Goal: Task Accomplishment & Management: Complete application form

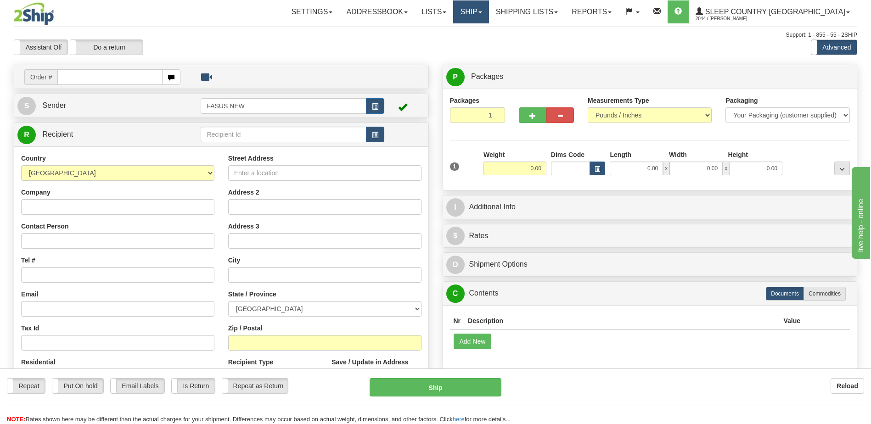
click at [488, 14] on link "Ship" at bounding box center [470, 11] width 35 height 23
click at [488, 47] on link "OnHold / Order Queue" at bounding box center [446, 44] width 83 height 12
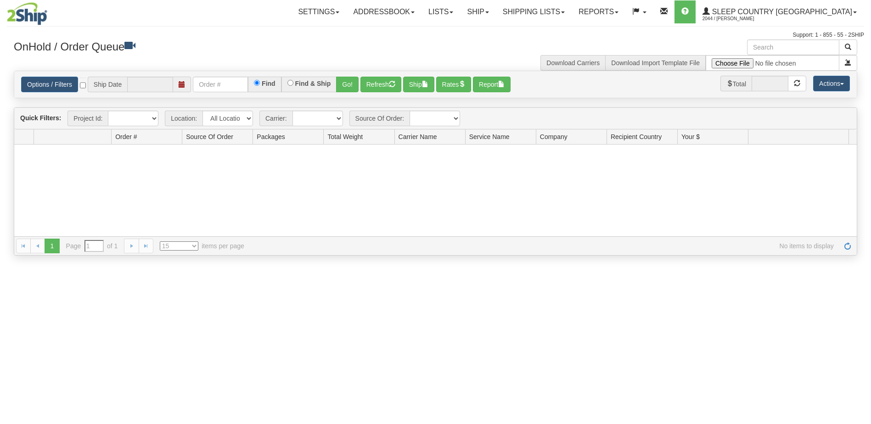
type input "[DATE]"
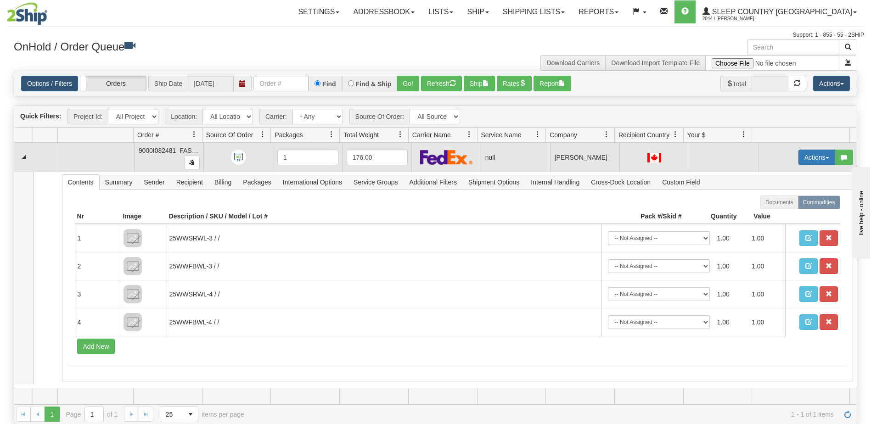
click at [804, 156] on button "Actions" at bounding box center [816, 158] width 37 height 16
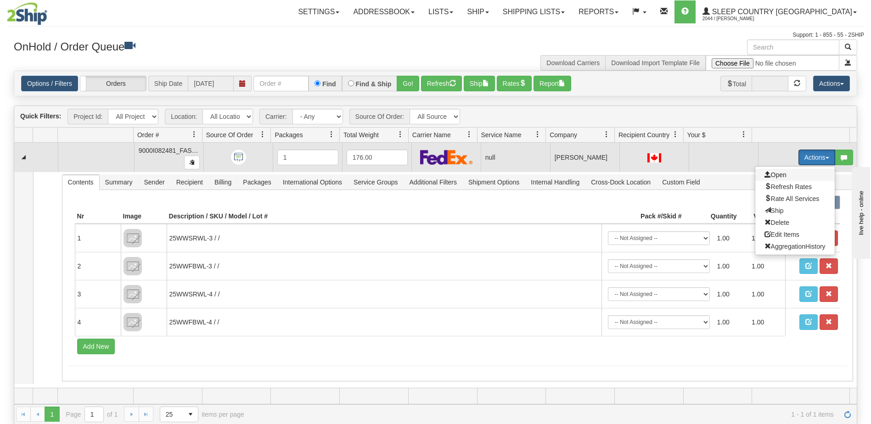
click at [778, 174] on span "Open" at bounding box center [775, 174] width 22 height 7
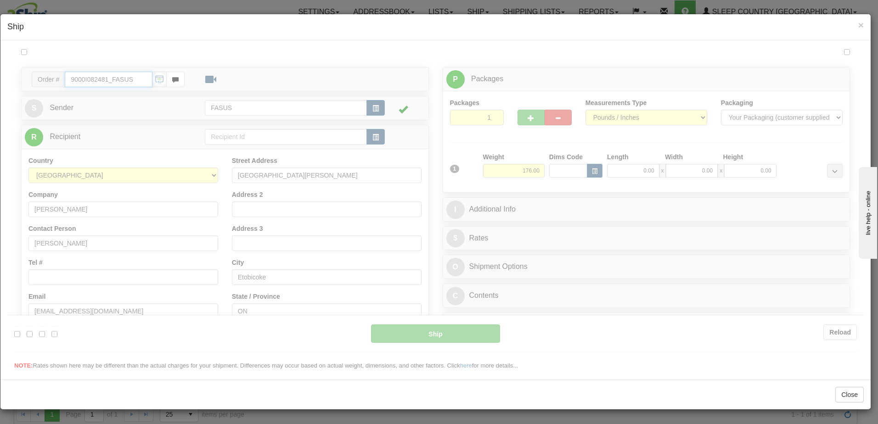
type input "07:18"
type input "16:00"
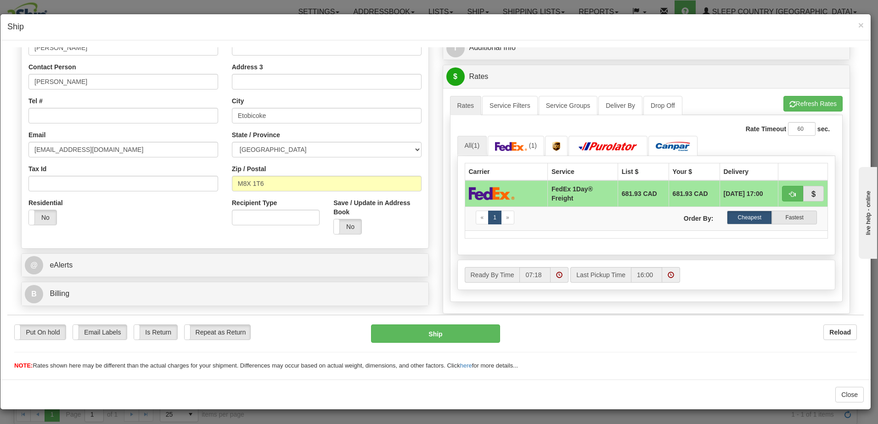
scroll to position [184, 0]
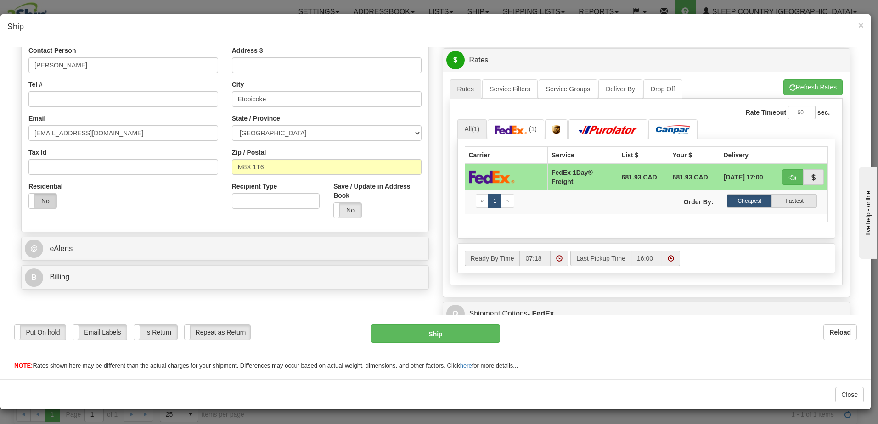
click at [39, 200] on label "No" at bounding box center [43, 200] width 28 height 15
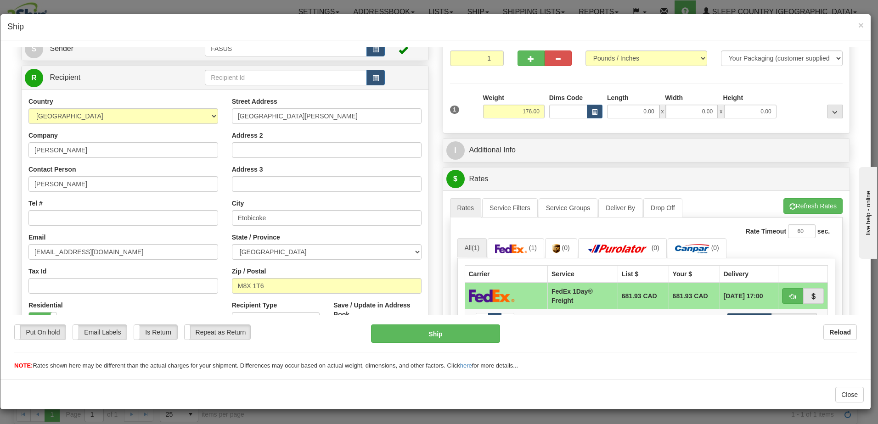
scroll to position [46, 0]
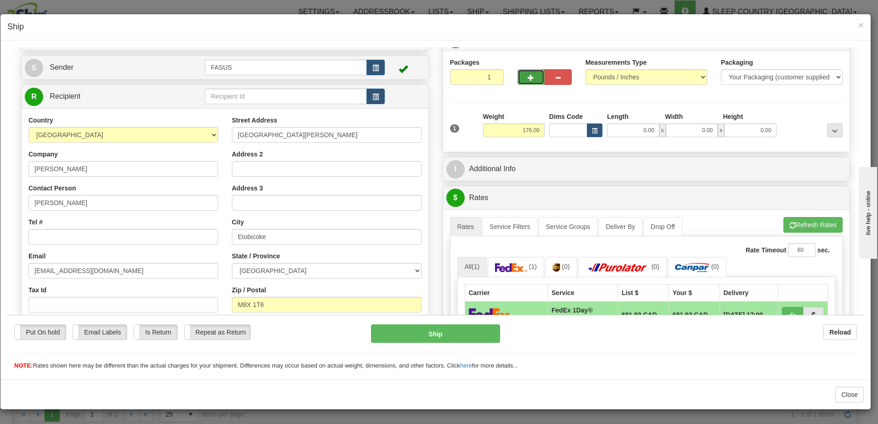
click at [527, 76] on span "button" at bounding box center [530, 77] width 6 height 6
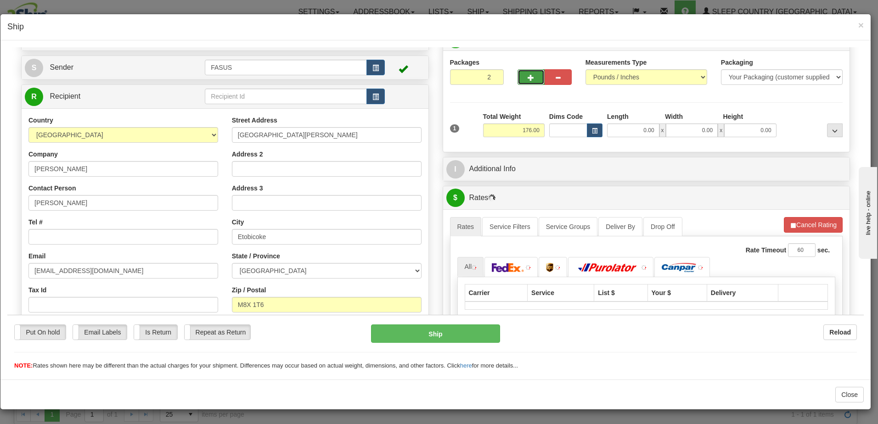
click at [527, 76] on span "button" at bounding box center [530, 77] width 6 height 6
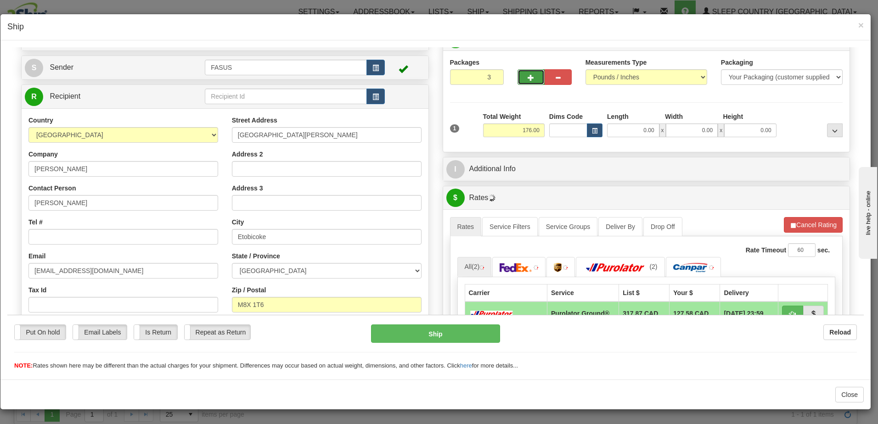
click at [527, 76] on span "button" at bounding box center [530, 77] width 6 height 6
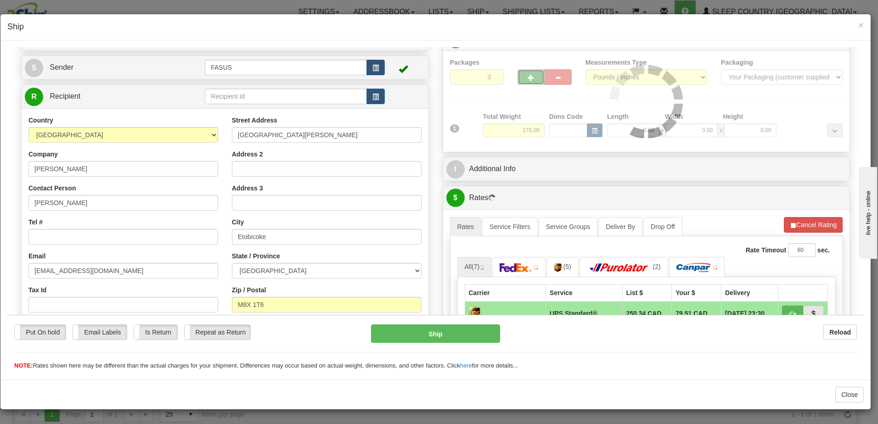
type input "4"
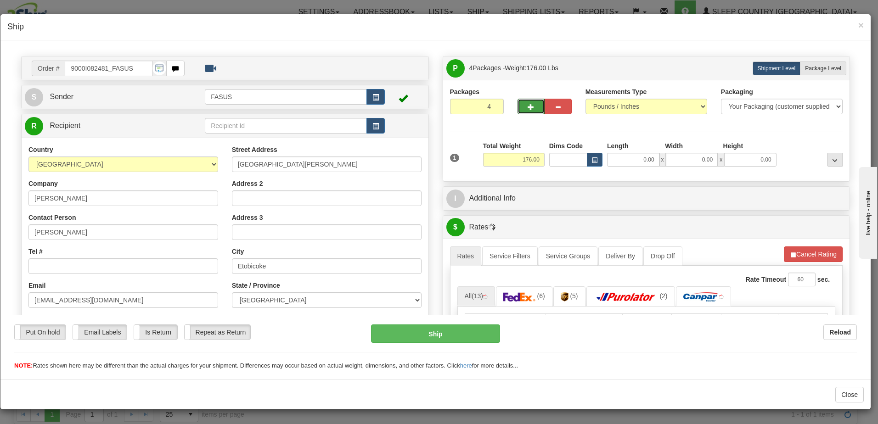
scroll to position [0, 0]
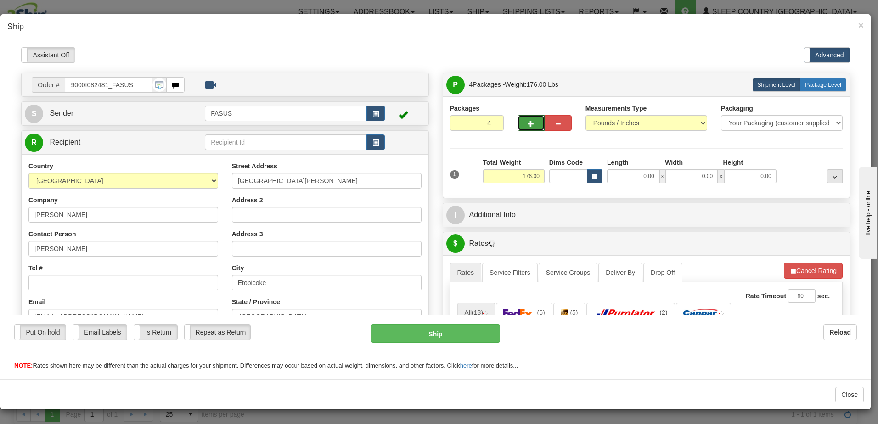
click at [823, 84] on span "Package Level" at bounding box center [823, 84] width 36 height 6
radio input "true"
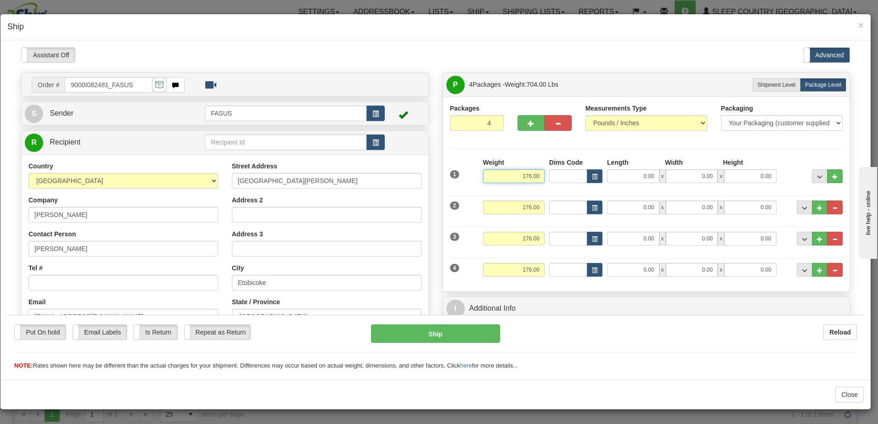
drag, startPoint x: 519, startPoint y: 177, endPoint x: 557, endPoint y: 176, distance: 38.1
click at [557, 177] on div "1 Weight 176.00 Dims Code x" at bounding box center [647, 173] width 398 height 33
type input "57.20"
type input "83.50"
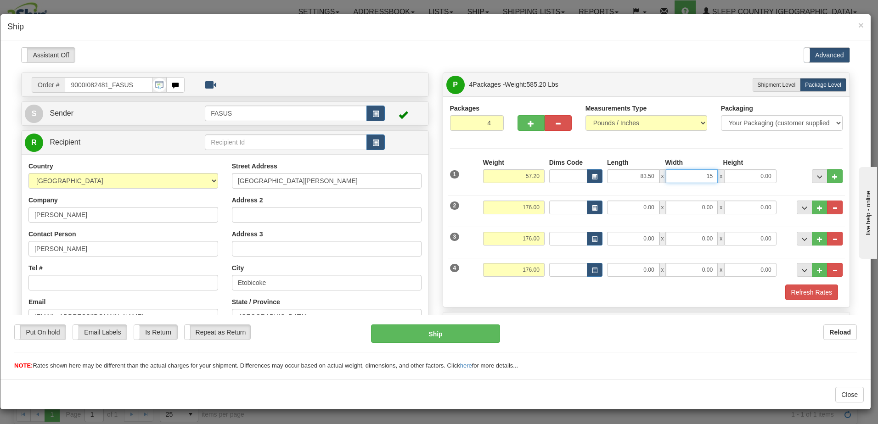
type input "15.00"
type input "4.00"
drag, startPoint x: 517, startPoint y: 206, endPoint x: 553, endPoint y: 212, distance: 36.8
click at [554, 212] on div "2 Weight 176.00 Dims Code Length Width 0.00" at bounding box center [647, 205] width 398 height 31
type input "23.00"
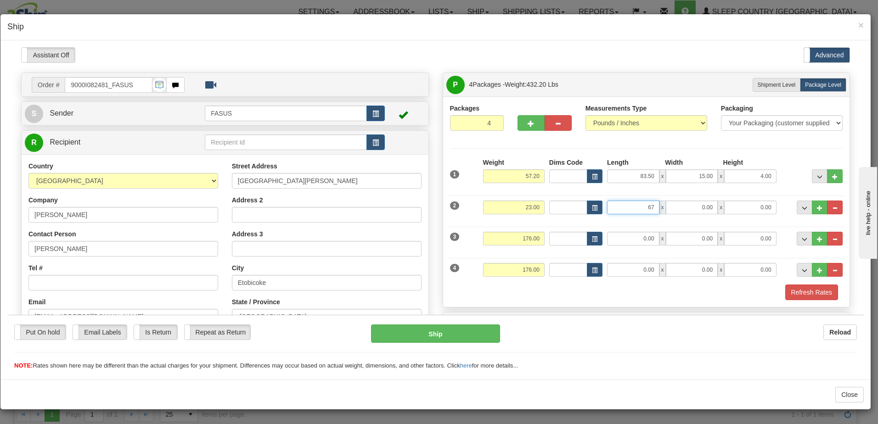
type input "67.00"
type input "14.00"
type input "6.00"
click at [576, 343] on div "Put On hold Put On hold Email Labels Email Labels Edit Is Return Is Return Repe…" at bounding box center [435, 347] width 856 height 46
drag, startPoint x: 512, startPoint y: 235, endPoint x: 547, endPoint y: 234, distance: 35.4
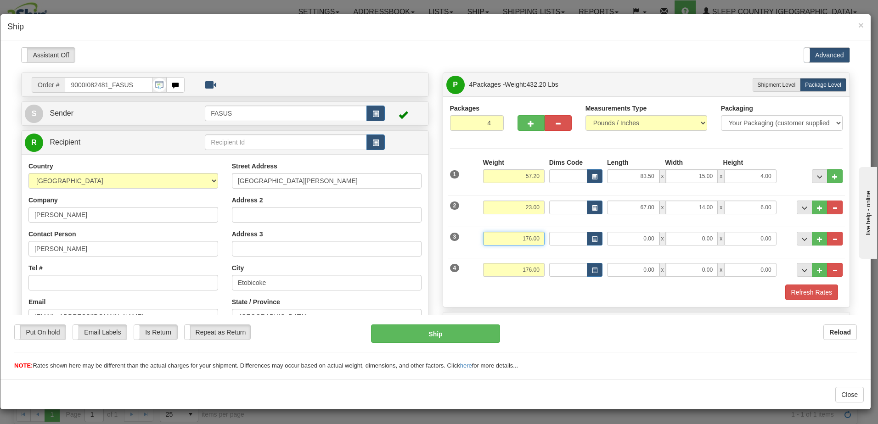
click at [547, 234] on div "3 Weight 176.00 Dims Code Length Width 0.00" at bounding box center [647, 237] width 398 height 31
type input "61.60"
type input "83.00"
type input "15.00"
type input "4.00"
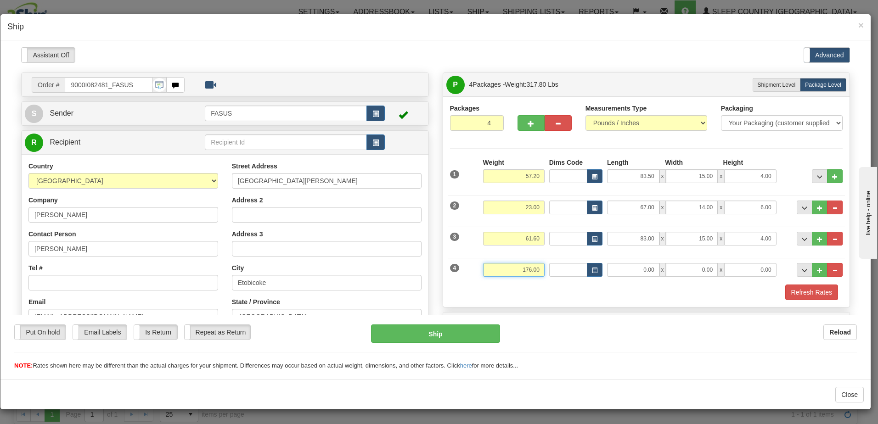
drag, startPoint x: 519, startPoint y: 266, endPoint x: 541, endPoint y: 268, distance: 22.1
click at [541, 268] on div "Weight 176.00" at bounding box center [514, 273] width 66 height 21
type input "31.70"
type input "82.30"
type input "14.00"
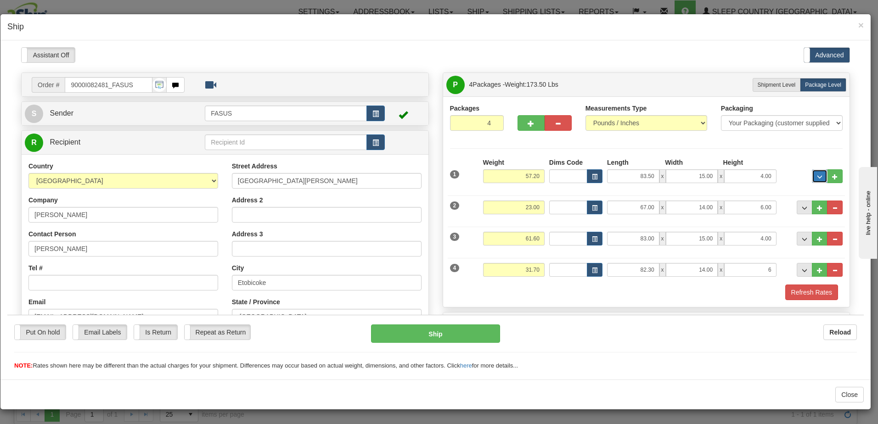
type input "6.00"
click at [817, 174] on span "..." at bounding box center [820, 176] width 6 height 5
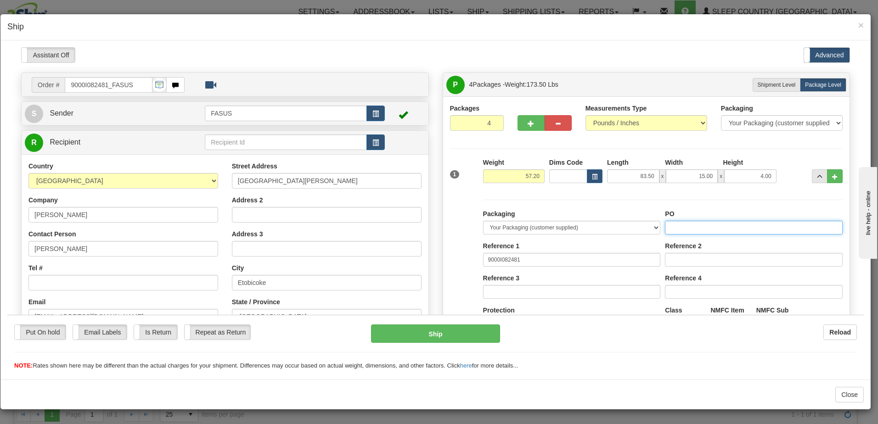
click at [671, 226] on input "PO" at bounding box center [754, 227] width 178 height 14
drag, startPoint x: 707, startPoint y: 226, endPoint x: 707, endPoint y: 235, distance: 9.6
click at [587, 225] on div "Packaging Your Packaging (customer supplied) Envelope (carrier supplied) Pack (…" at bounding box center [663, 293] width 364 height 169
type input "1026009"
click at [817, 174] on span "..." at bounding box center [820, 176] width 6 height 5
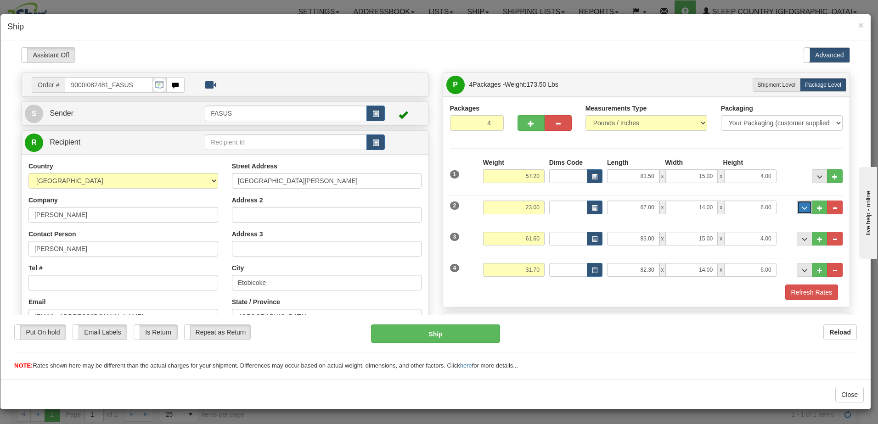
click at [801, 209] on span "..." at bounding box center [804, 207] width 6 height 5
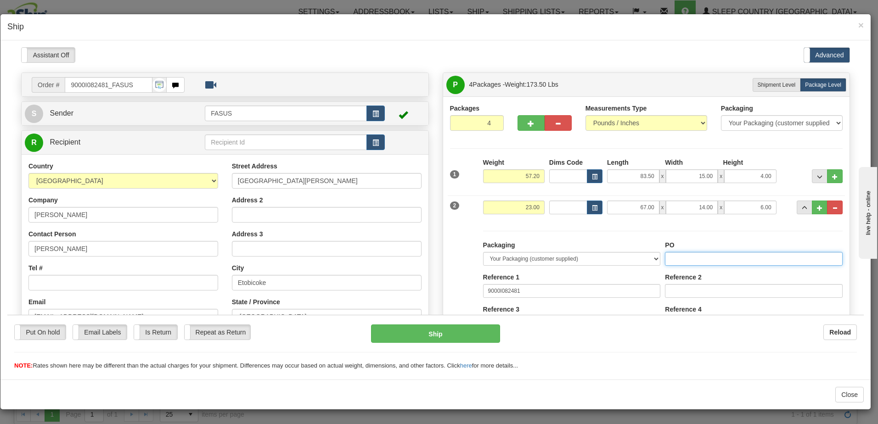
paste input "1026009"
type input "1026009"
click at [801, 207] on span "..." at bounding box center [804, 207] width 6 height 5
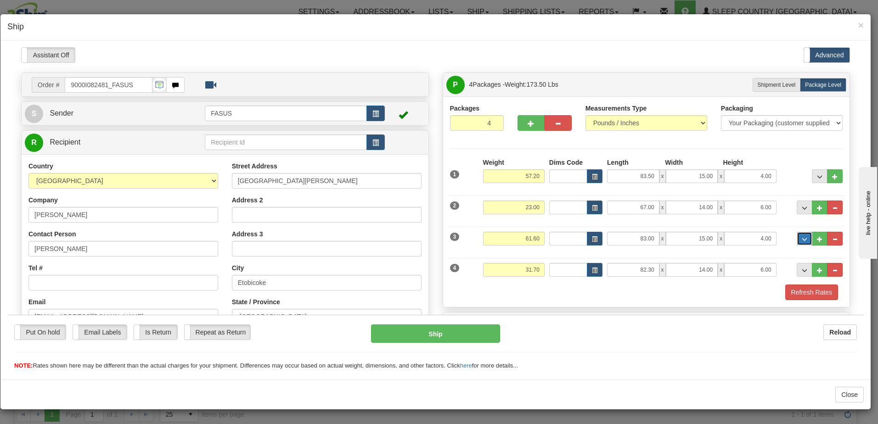
click at [801, 239] on span "..." at bounding box center [804, 238] width 6 height 5
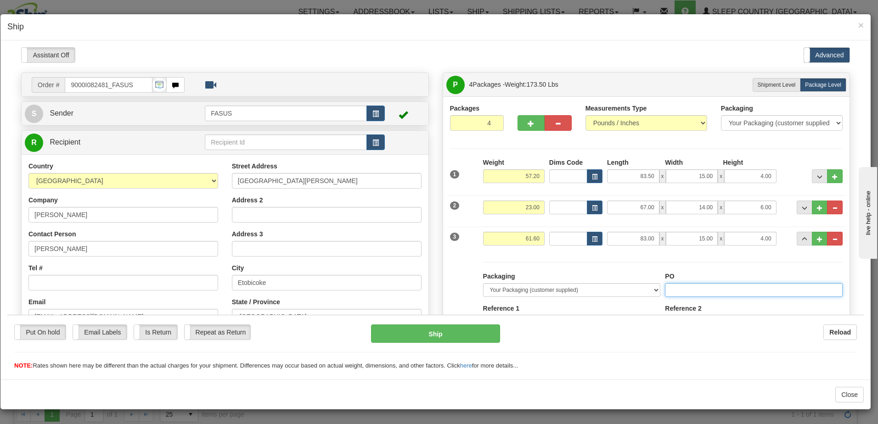
paste input "1026009"
type input "1026009"
click at [801, 207] on span "..." at bounding box center [804, 207] width 6 height 5
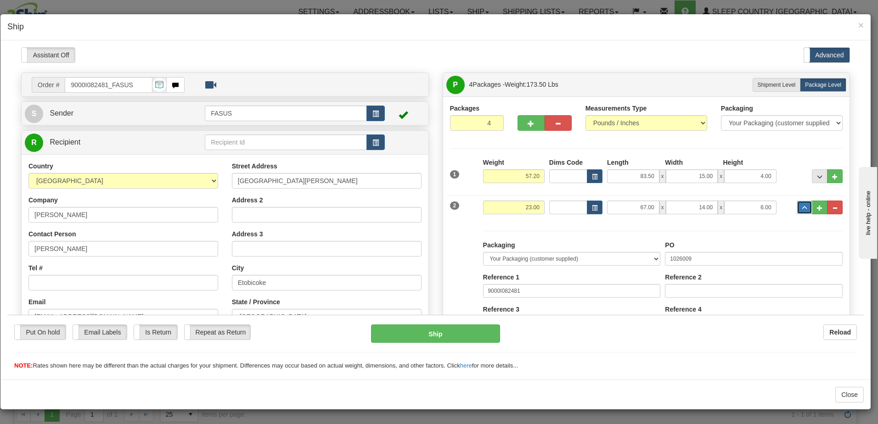
click at [801, 206] on span "..." at bounding box center [804, 207] width 6 height 5
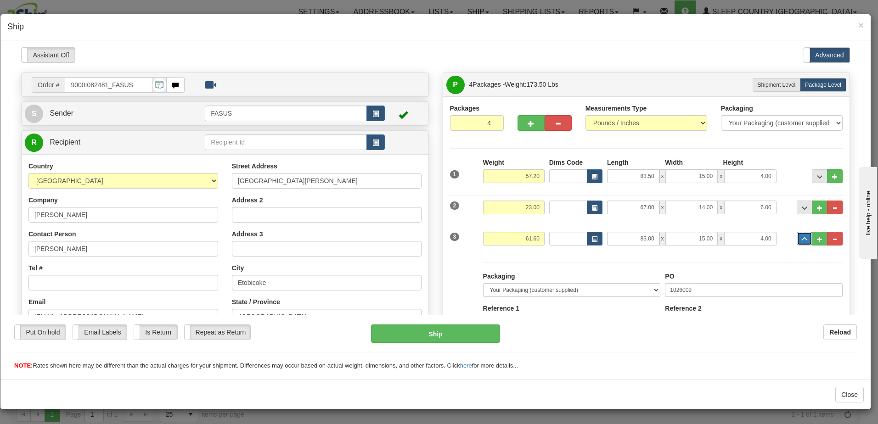
click at [801, 239] on span "..." at bounding box center [804, 238] width 6 height 5
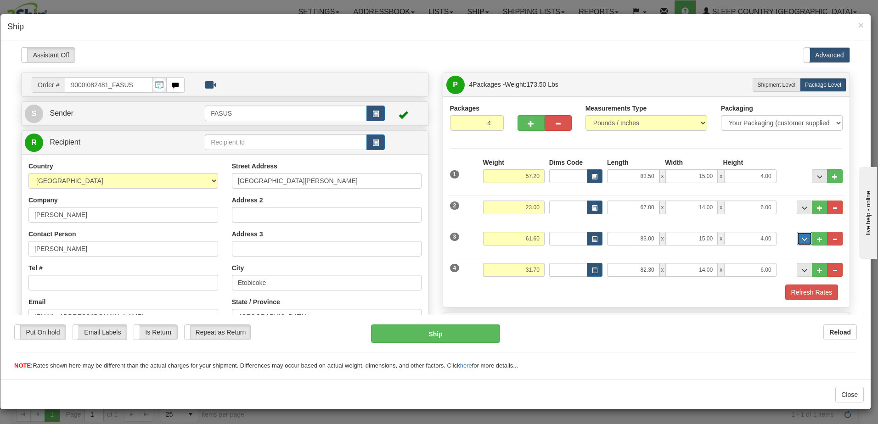
click at [801, 240] on span "..." at bounding box center [804, 238] width 6 height 5
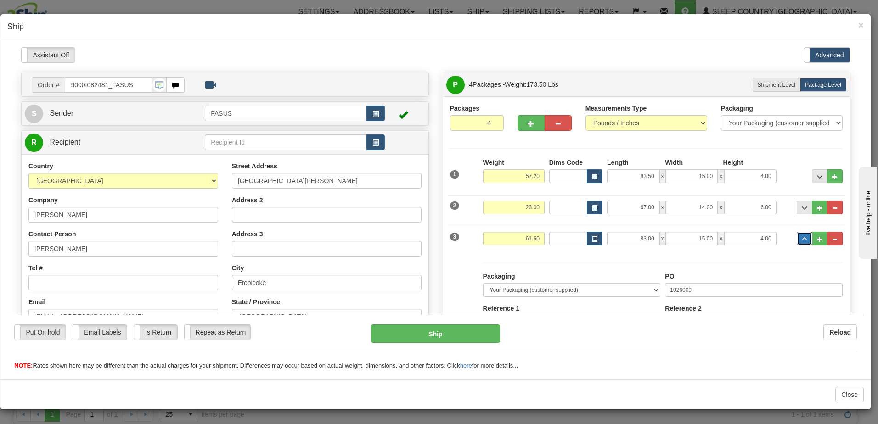
click at [801, 238] on span "..." at bounding box center [804, 238] width 6 height 5
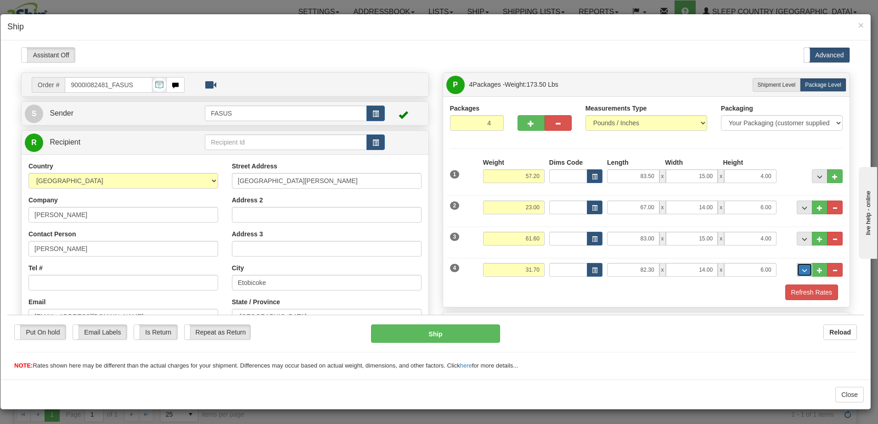
click at [801, 268] on span "..." at bounding box center [804, 270] width 6 height 5
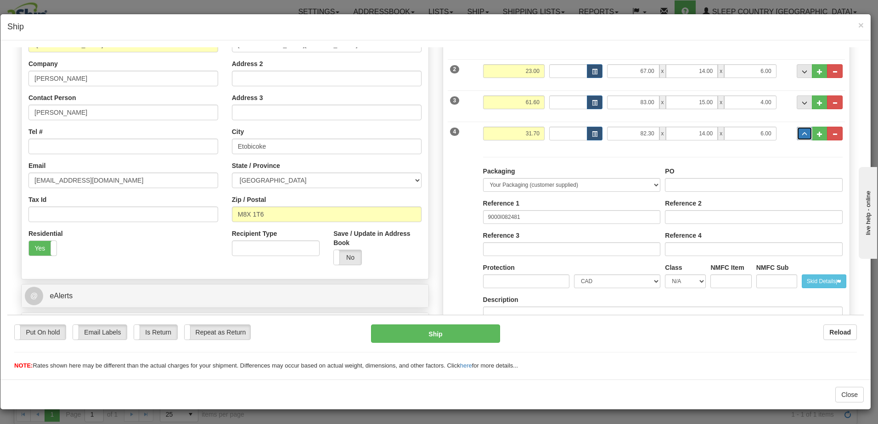
scroll to position [184, 0]
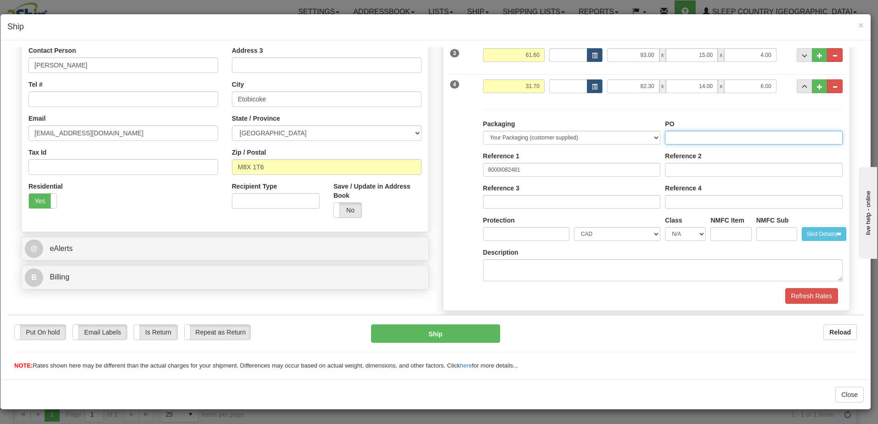
click at [674, 138] on input "PO" at bounding box center [754, 137] width 178 height 14
paste input "1026009"
type input "1026009"
click at [801, 89] on span "..." at bounding box center [804, 86] width 6 height 5
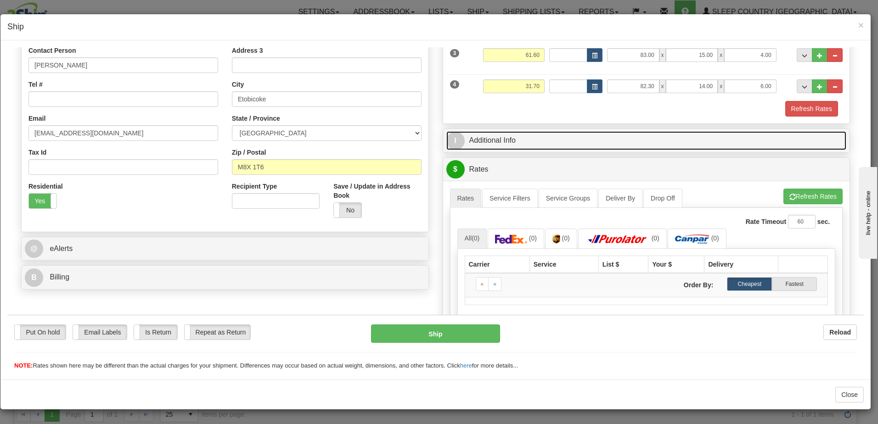
click at [601, 141] on link "I Additional Info" at bounding box center [646, 140] width 400 height 19
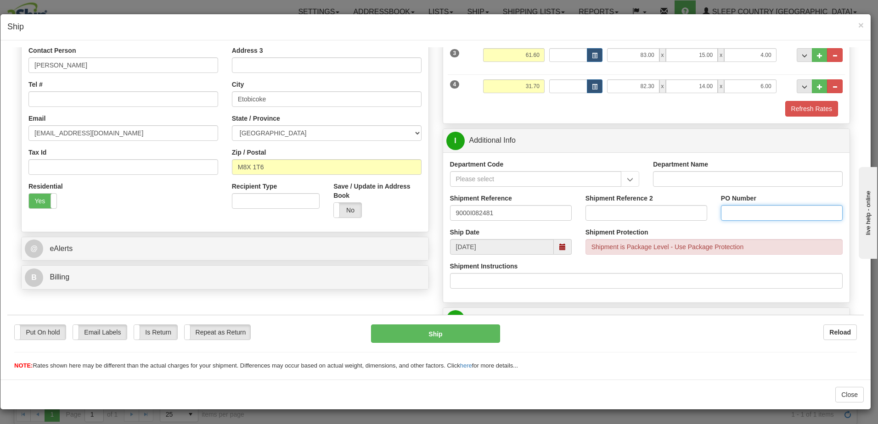
paste input "1026009"
type input "1026009"
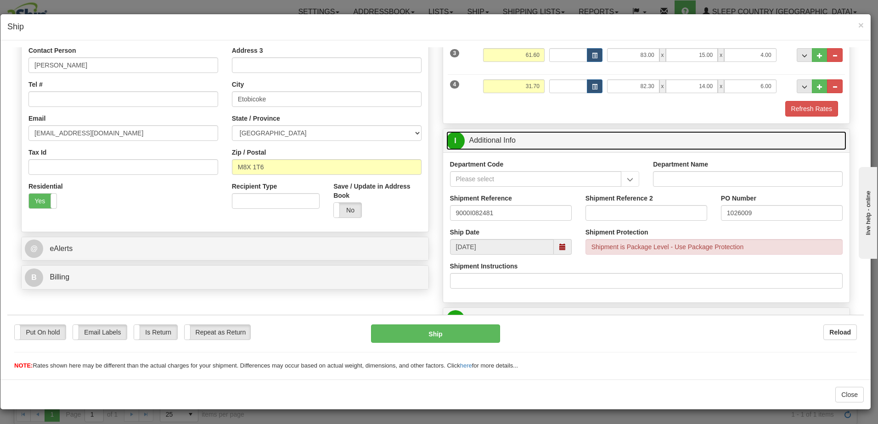
click at [577, 143] on link "I Additional Info" at bounding box center [646, 140] width 400 height 19
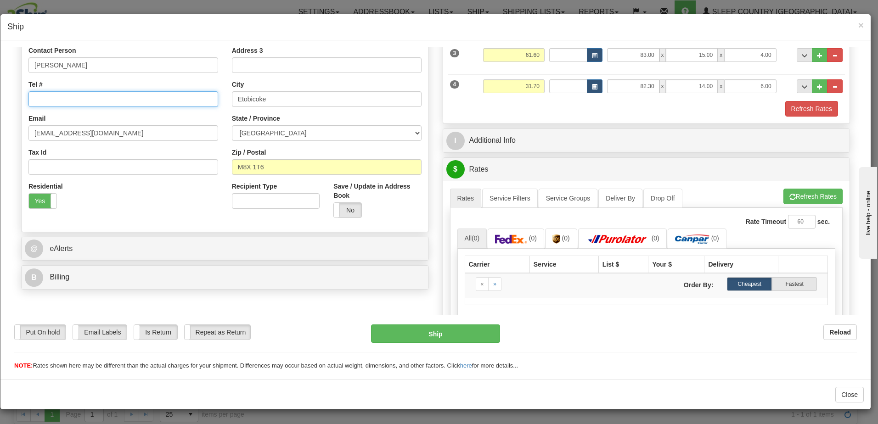
click at [41, 97] on input "Tel #" at bounding box center [123, 99] width 190 height 16
click button "Delete" at bounding box center [7, 47] width 0 height 0
type input "416-242-4774"
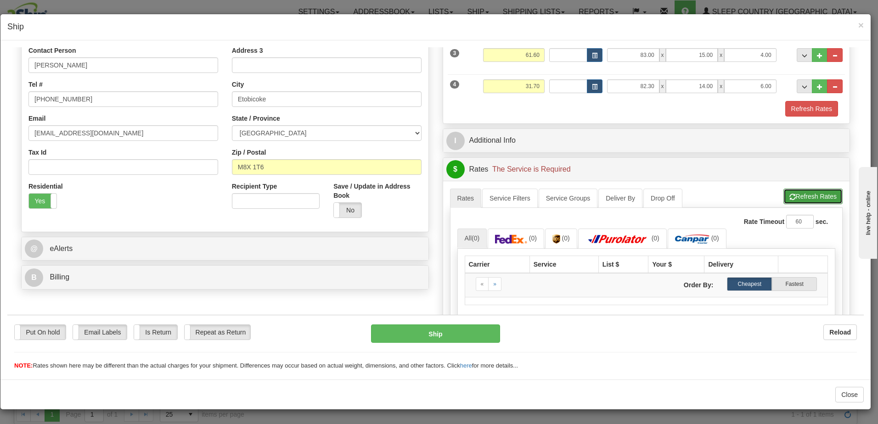
click at [795, 192] on button "Refresh Rates" at bounding box center [812, 196] width 59 height 16
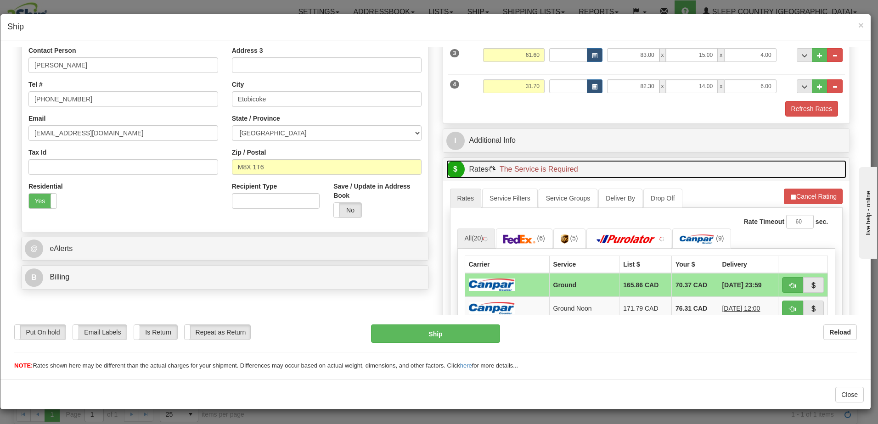
click at [603, 165] on link "$ Rates The Service is Required" at bounding box center [646, 169] width 400 height 19
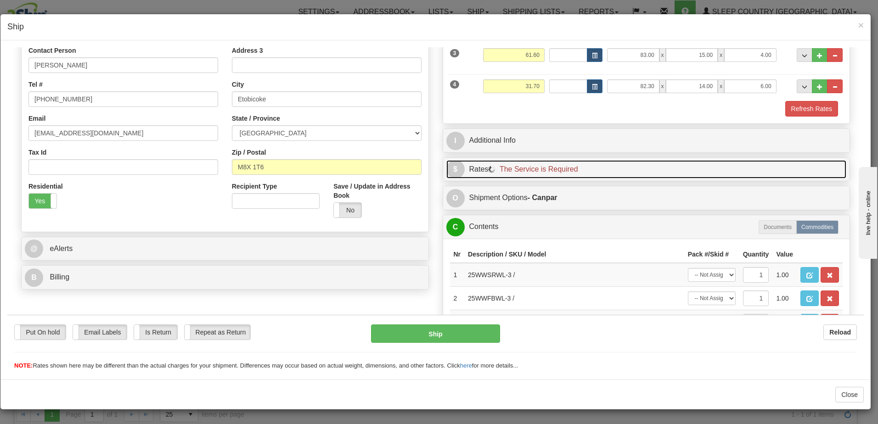
click at [599, 166] on link "$ Rates The Service is Required" at bounding box center [646, 169] width 400 height 19
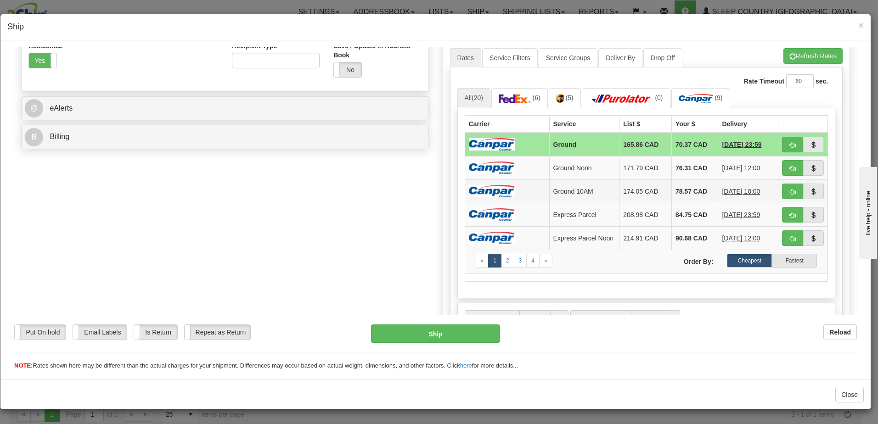
scroll to position [275, 0]
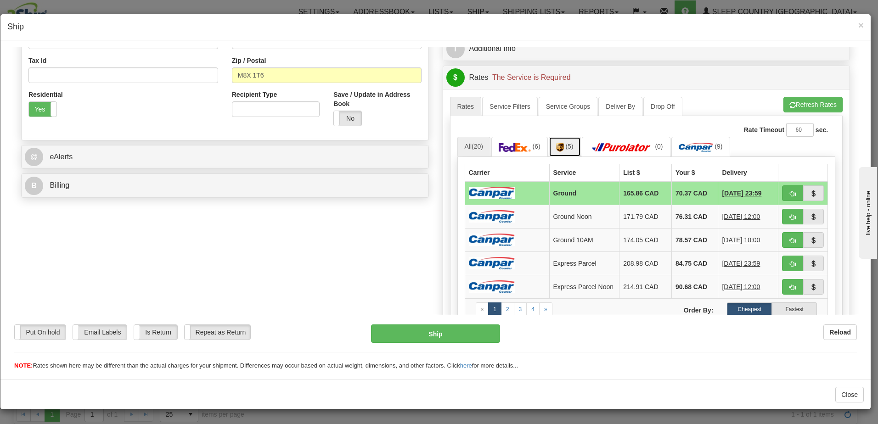
click at [568, 145] on span "(5)" at bounding box center [569, 145] width 8 height 7
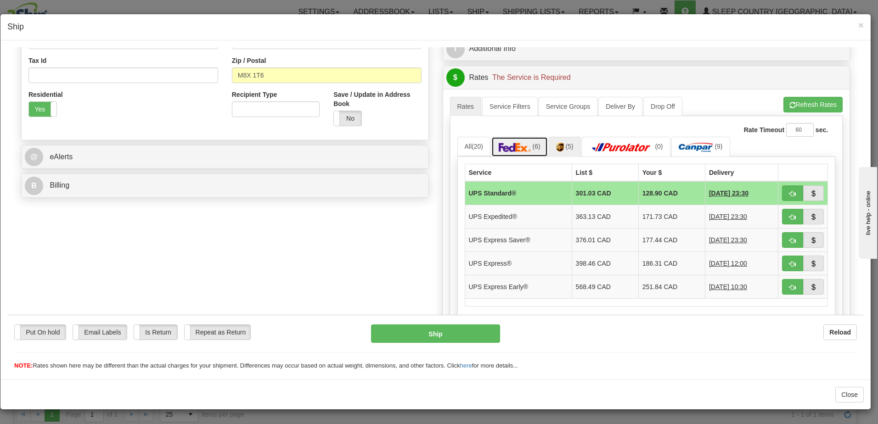
click at [517, 140] on link "(6)" at bounding box center [519, 146] width 56 height 20
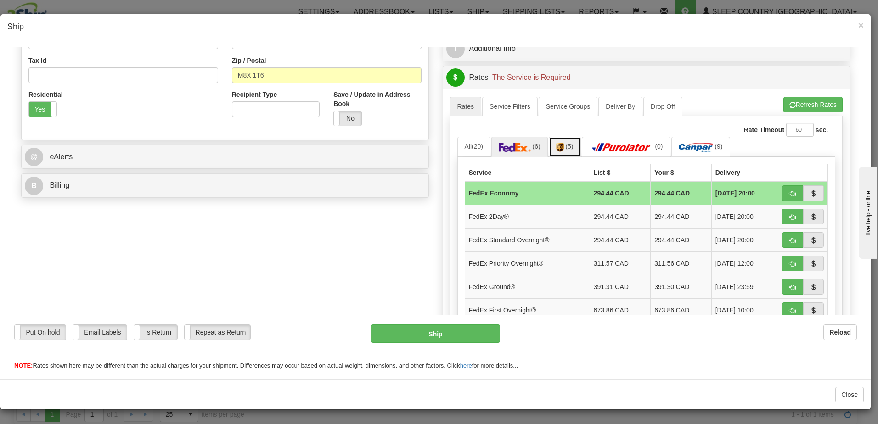
click at [565, 147] on span "(5)" at bounding box center [569, 145] width 8 height 7
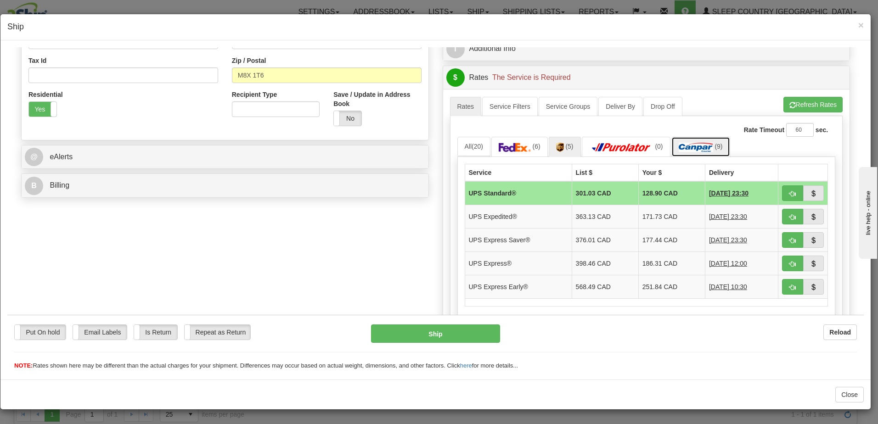
click at [700, 146] on img at bounding box center [695, 146] width 34 height 9
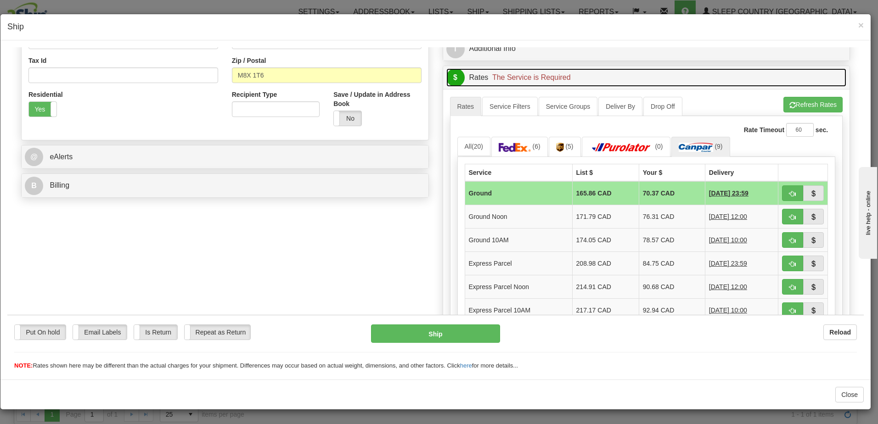
click at [620, 82] on link "$ Rates The Service is Required" at bounding box center [646, 77] width 400 height 19
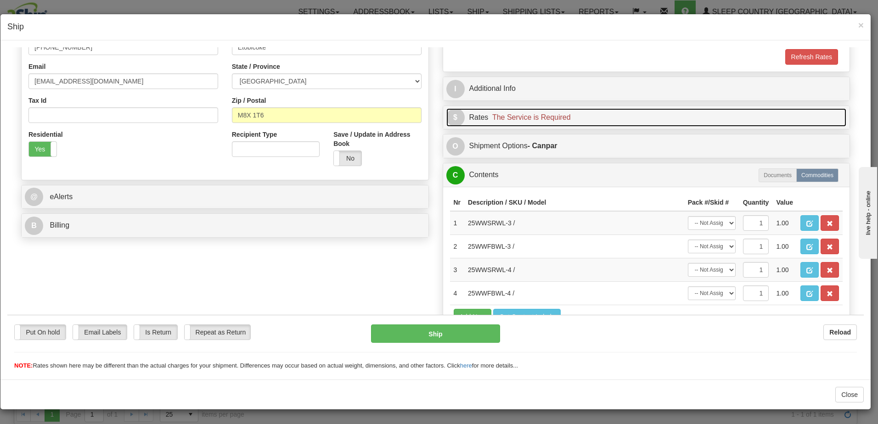
scroll to position [290, 0]
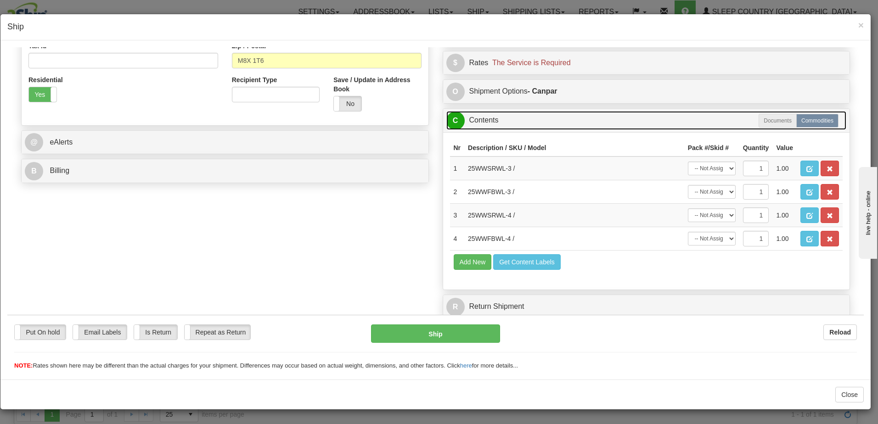
click at [605, 117] on link "C Contents" at bounding box center [646, 120] width 400 height 19
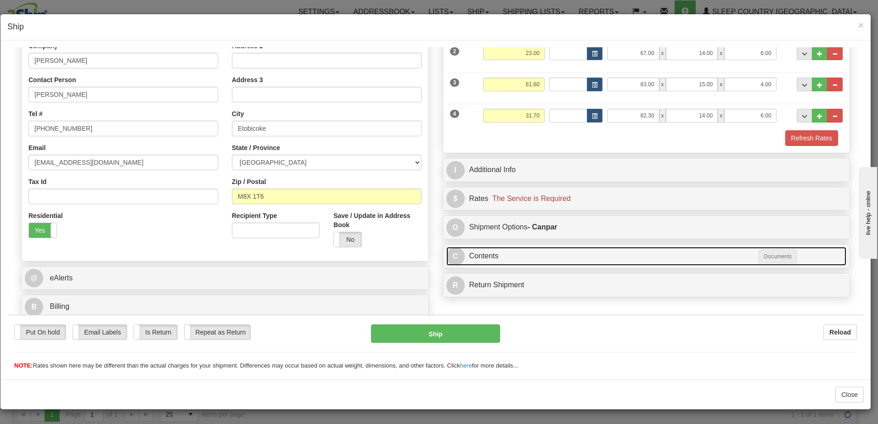
scroll to position [154, 0]
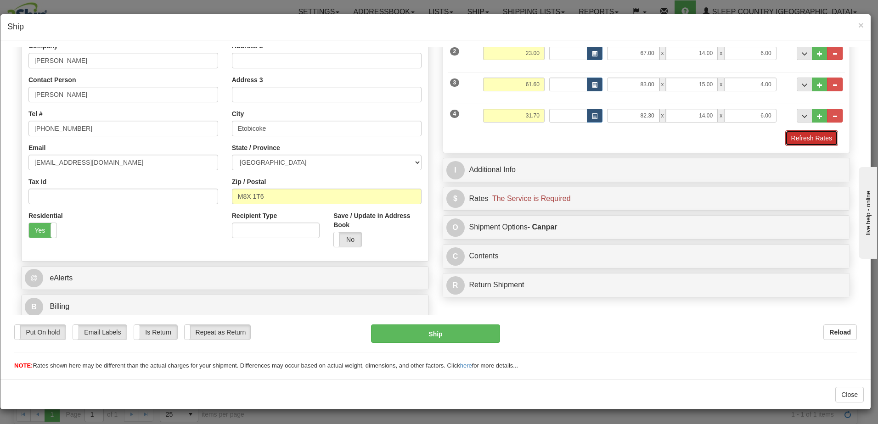
click at [817, 138] on button "Refresh Rates" at bounding box center [811, 138] width 53 height 16
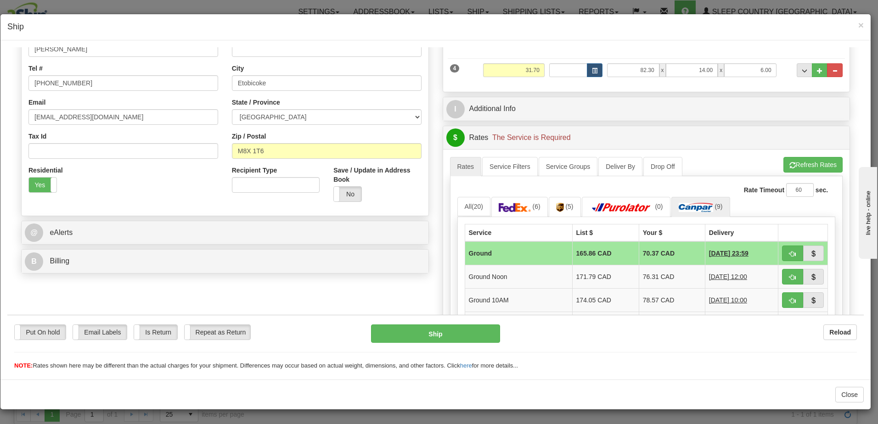
scroll to position [200, 0]
click at [694, 207] on img at bounding box center [695, 206] width 34 height 9
click at [789, 250] on span "button" at bounding box center [792, 253] width 6 height 6
type input "1"
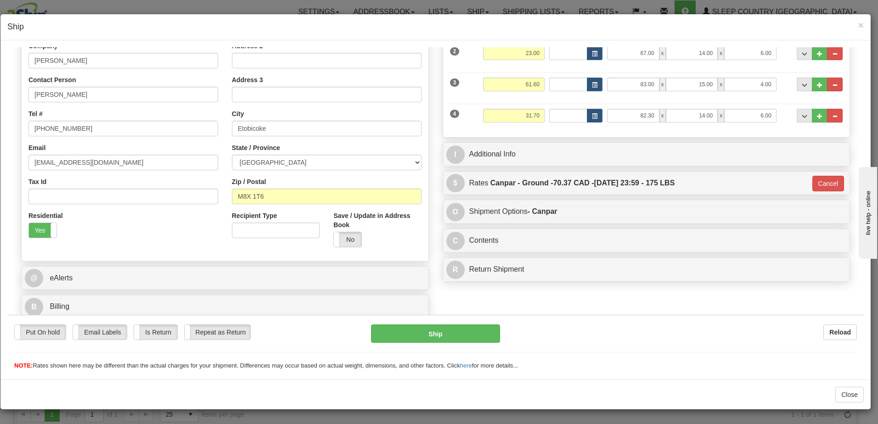
scroll to position [154, 0]
click at [432, 329] on button "Ship" at bounding box center [435, 333] width 129 height 18
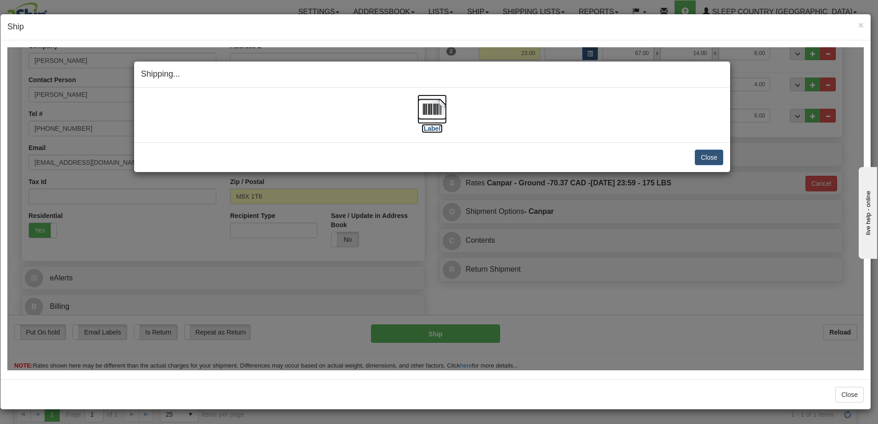
click at [429, 126] on label "[Label]" at bounding box center [431, 127] width 21 height 9
click at [716, 158] on button "Close" at bounding box center [709, 157] width 28 height 16
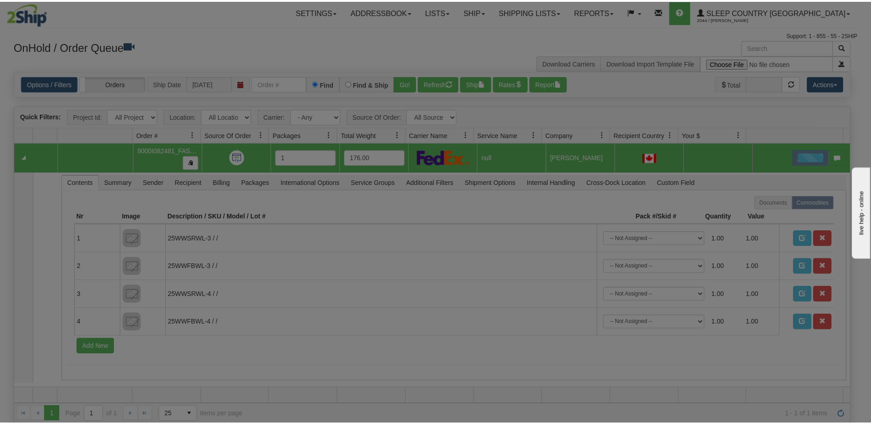
scroll to position [0, 0]
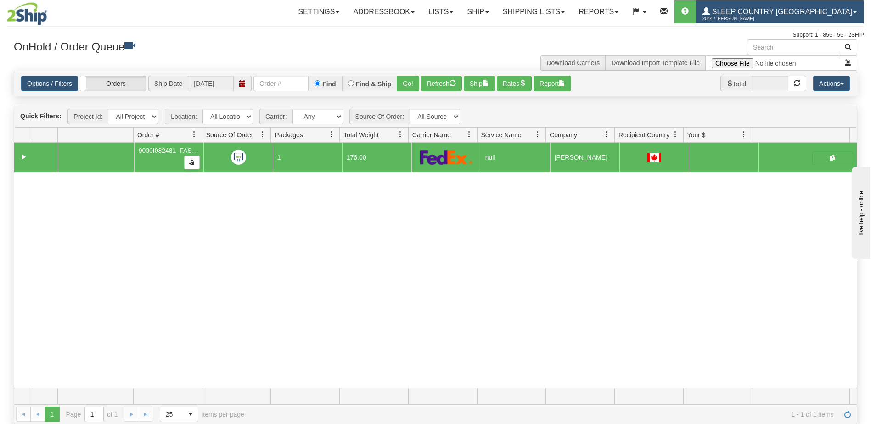
click at [771, 15] on span "2044 / [PERSON_NAME]" at bounding box center [736, 18] width 69 height 9
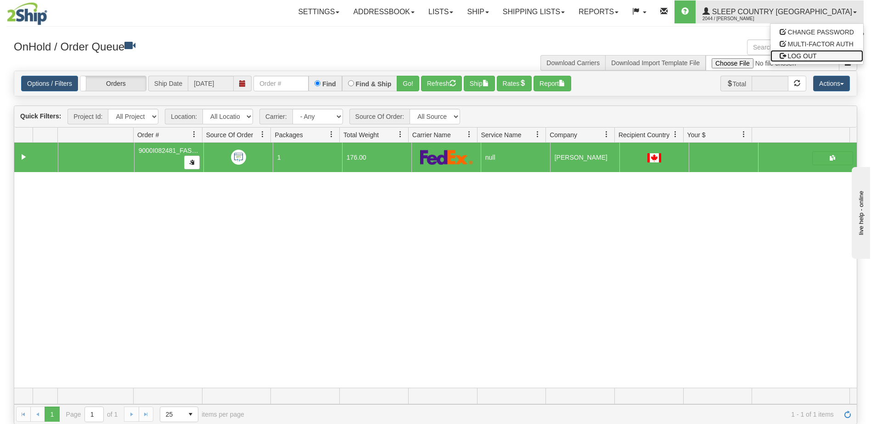
click at [805, 56] on span "LOG OUT" at bounding box center [802, 55] width 29 height 7
